Goal: Information Seeking & Learning: Learn about a topic

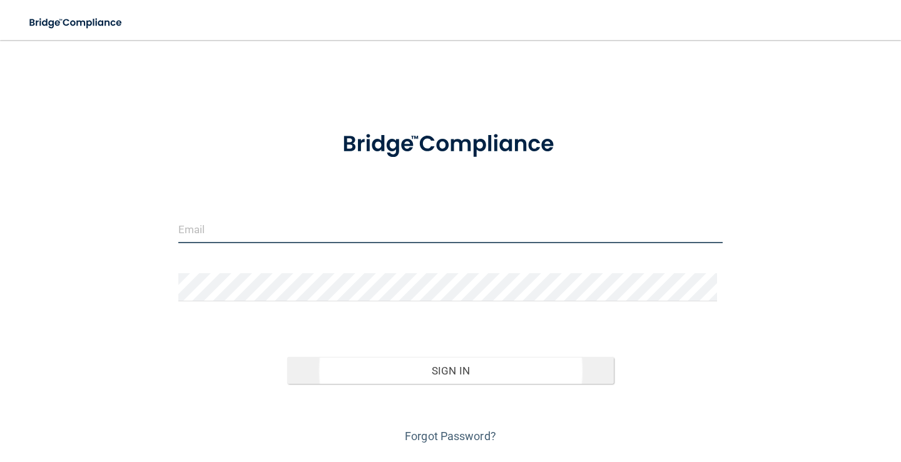
type input "[PERSON_NAME][EMAIL_ADDRESS][PERSON_NAME][DOMAIN_NAME]"
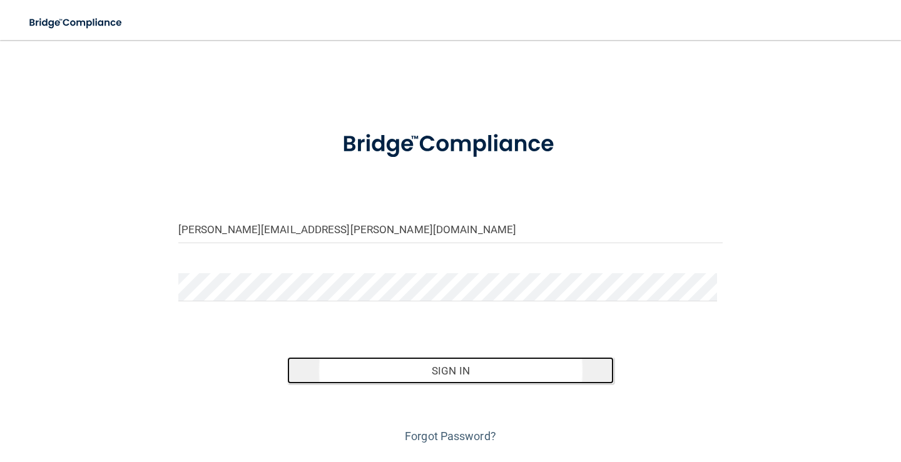
click at [462, 369] on button "Sign In" at bounding box center [450, 371] width 327 height 28
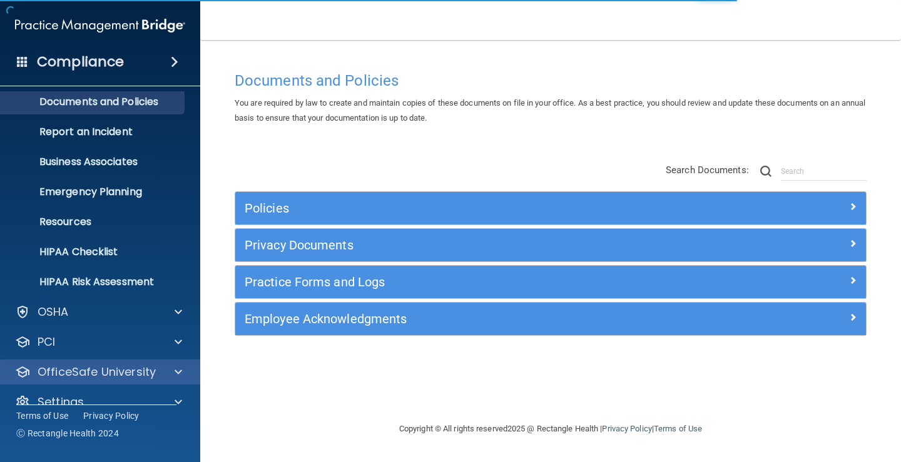
scroll to position [57, 0]
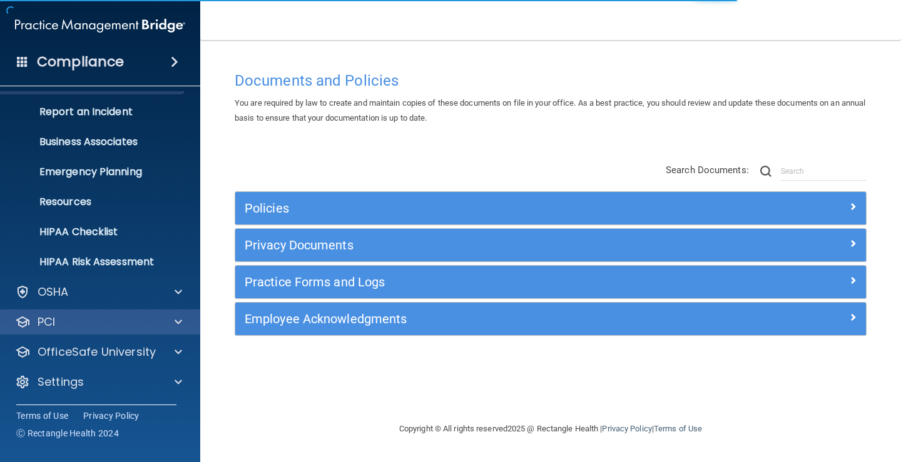
click at [100, 312] on div "PCI" at bounding box center [100, 322] width 201 height 25
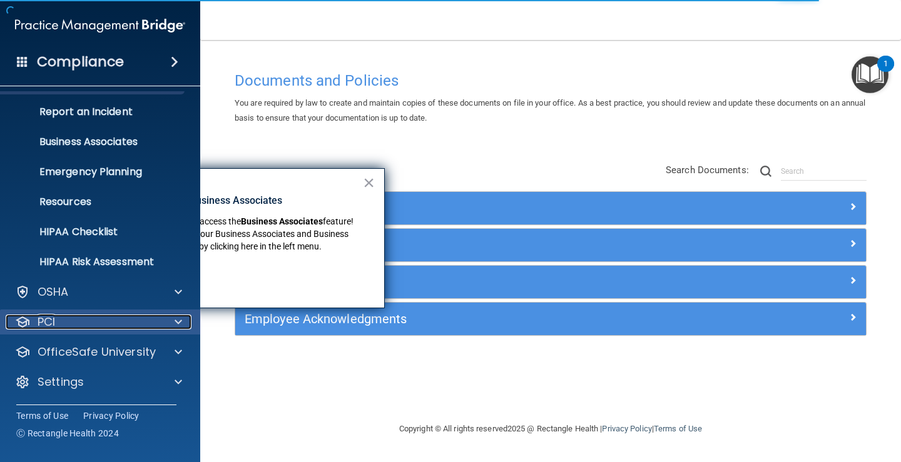
click at [181, 328] on span at bounding box center [179, 322] width 8 height 15
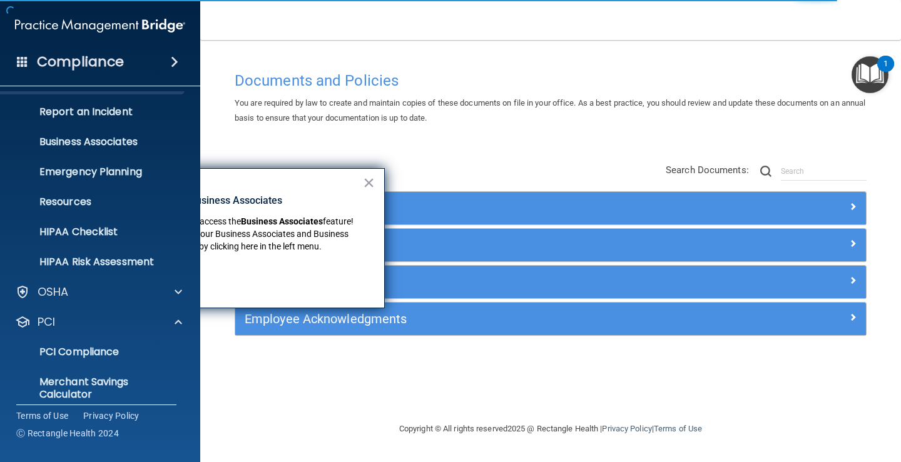
click at [103, 337] on ul "PCI Compliance Merchant Savings Calculator" at bounding box center [100, 371] width 226 height 73
click at [100, 349] on p "PCI Compliance" at bounding box center [93, 352] width 171 height 13
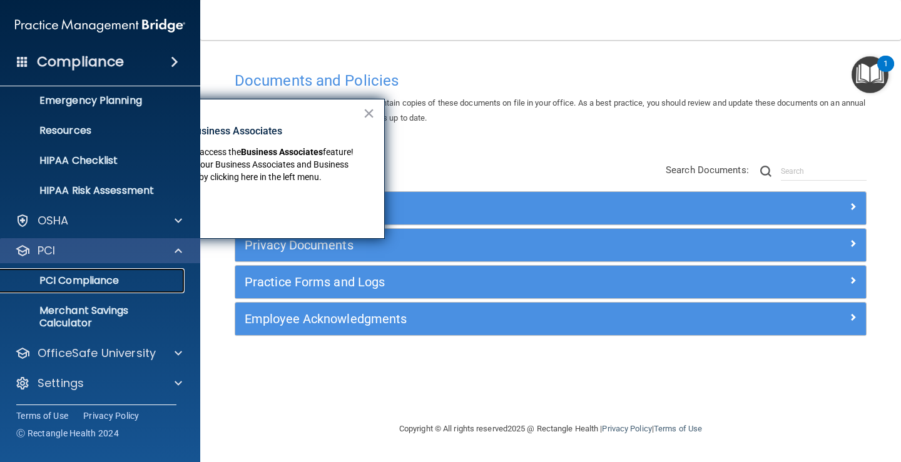
scroll to position [129, 0]
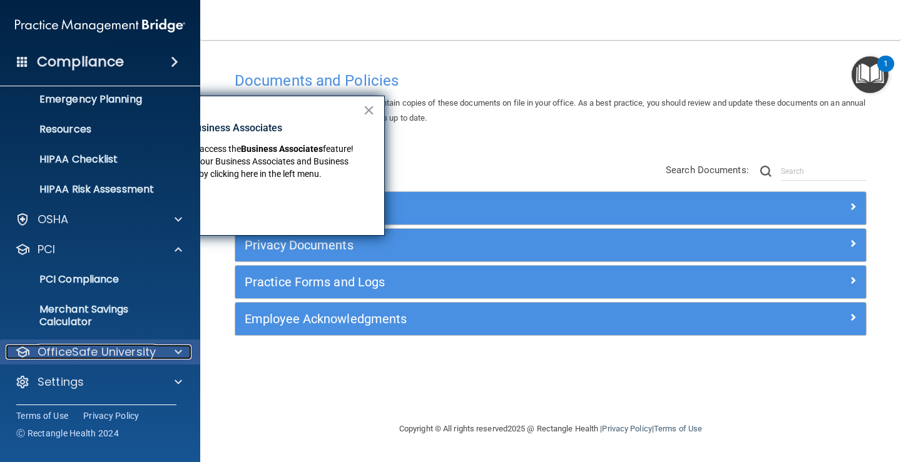
click at [119, 352] on p "OfficeSafe University" at bounding box center [97, 352] width 118 height 15
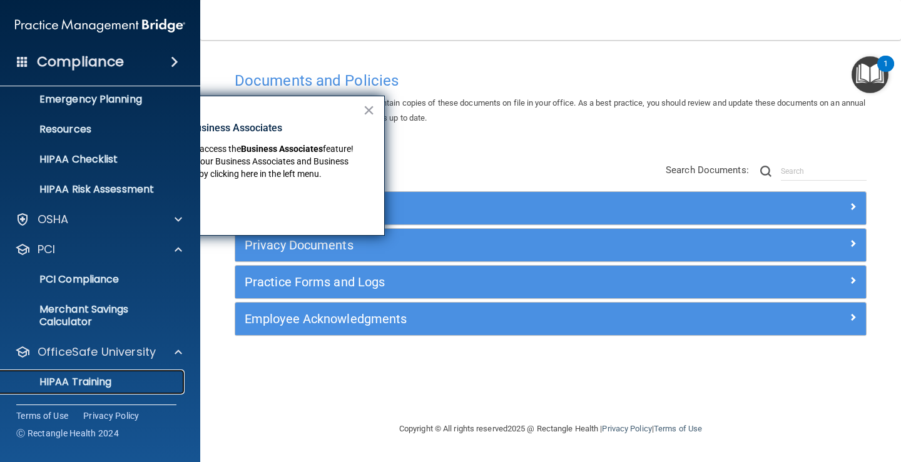
click at [111, 381] on p "HIPAA Training" at bounding box center [59, 382] width 103 height 13
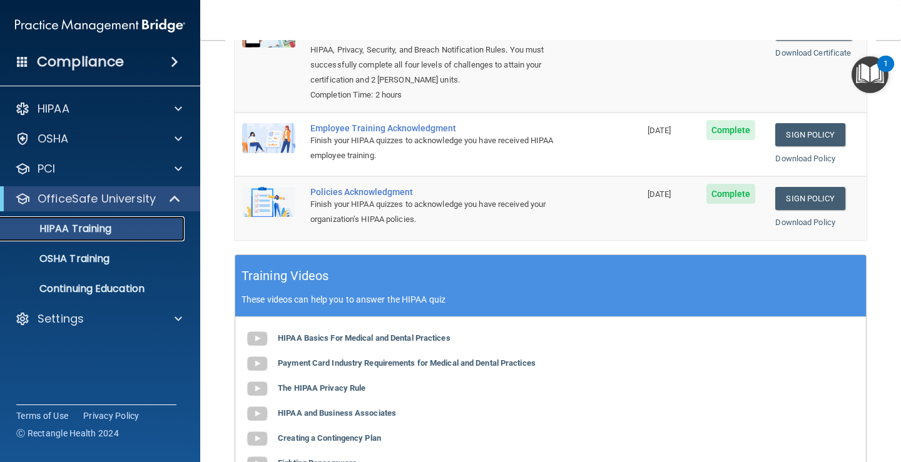
scroll to position [82, 0]
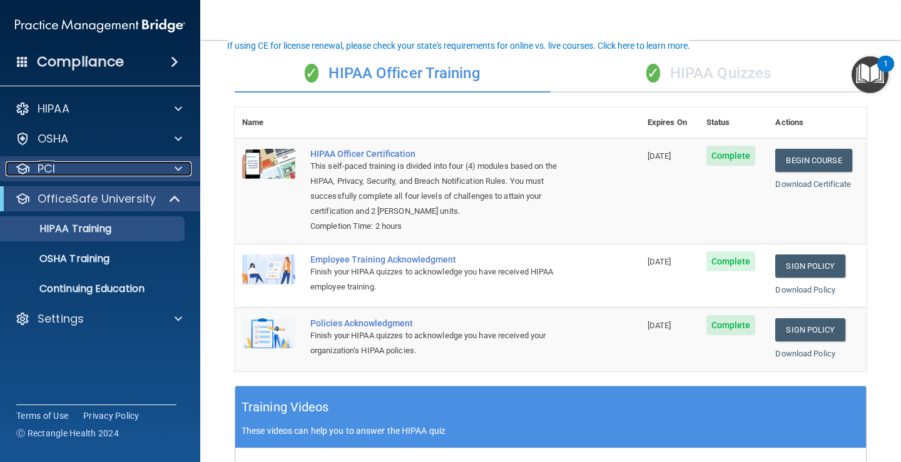
click at [84, 172] on div "PCI" at bounding box center [83, 168] width 155 height 15
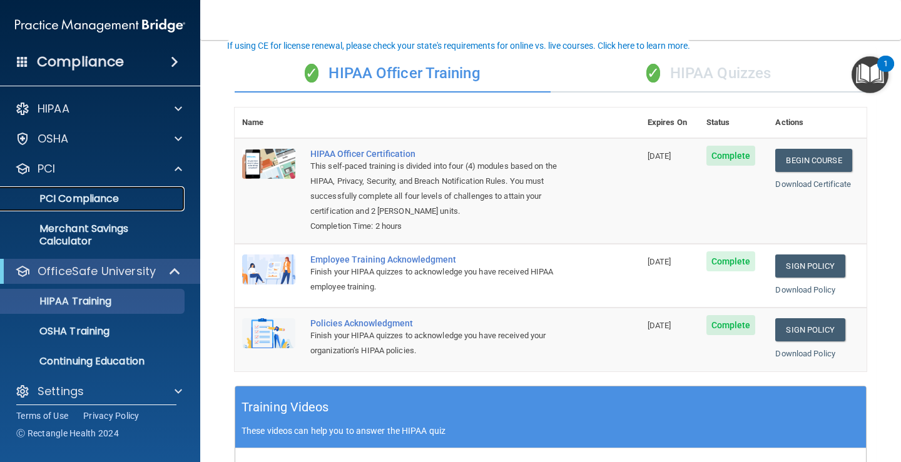
click at [82, 199] on p "PCI Compliance" at bounding box center [93, 199] width 171 height 13
